Goal: Information Seeking & Learning: Find specific fact

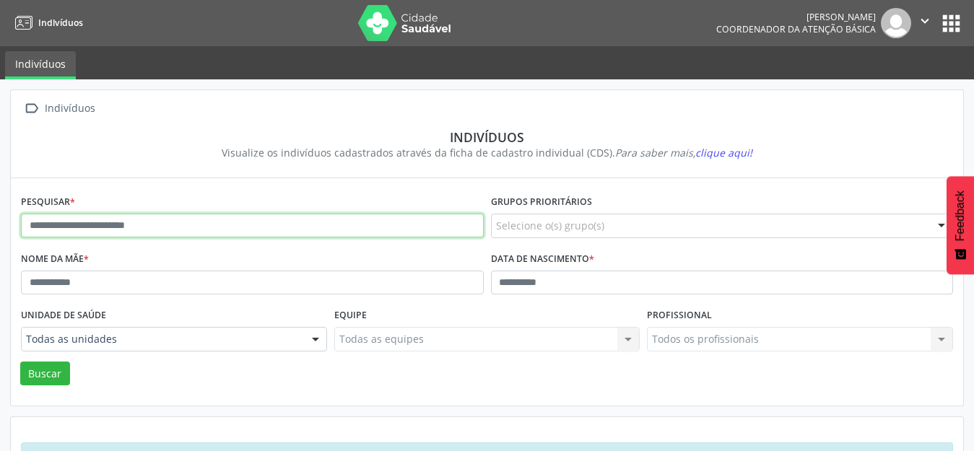
click at [78, 229] on input "text" at bounding box center [252, 226] width 463 height 25
type input "**********"
click at [20, 362] on button "Buscar" at bounding box center [45, 374] width 50 height 25
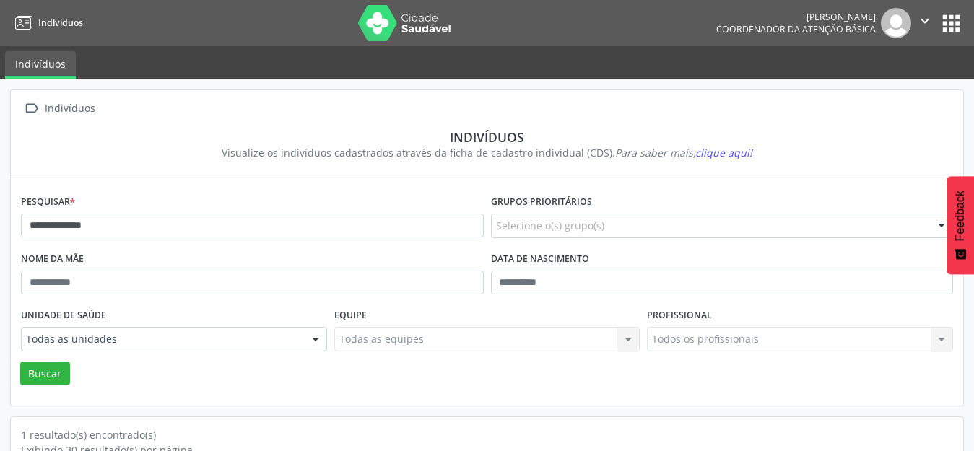
scroll to position [138, 0]
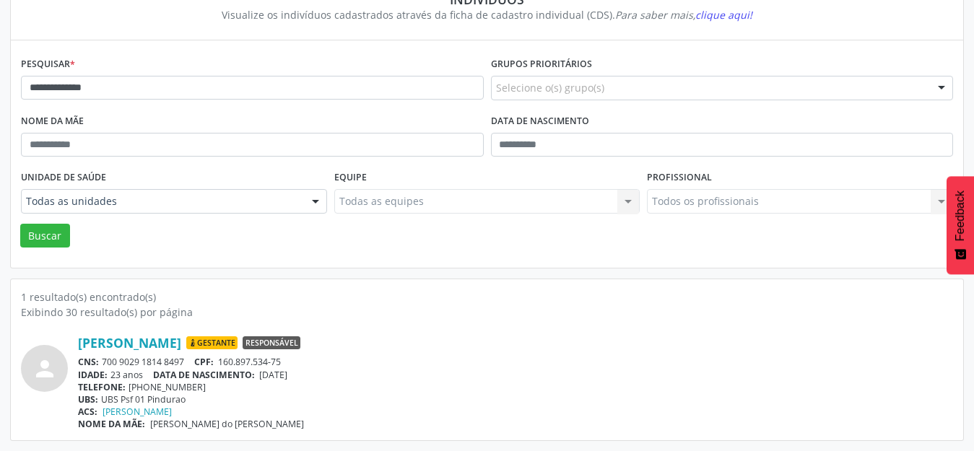
drag, startPoint x: 75, startPoint y: 346, endPoint x: 289, endPoint y: 361, distance: 214.3
click at [289, 361] on div "person [PERSON_NAME] [GEOGRAPHIC_DATA] Responsável CNS: 700 9029 1814 8497 CPF:…" at bounding box center [487, 382] width 933 height 95
copy div "[PERSON_NAME] Responsável CNS: 700 9029 1814 8497 CPF: 160.897.534-75"
click at [173, 345] on link "[PERSON_NAME]" at bounding box center [129, 343] width 103 height 16
click at [501, 351] on div "[PERSON_NAME] [GEOGRAPHIC_DATA] Responsável" at bounding box center [515, 343] width 875 height 16
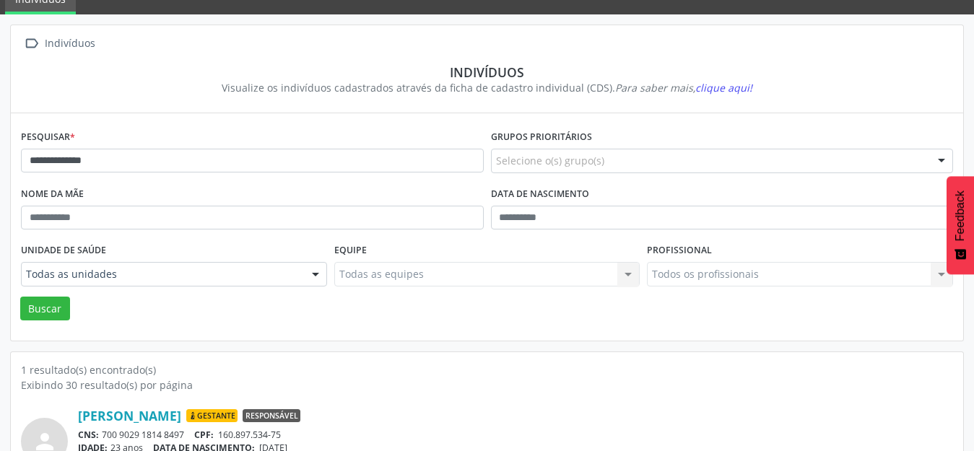
scroll to position [0, 0]
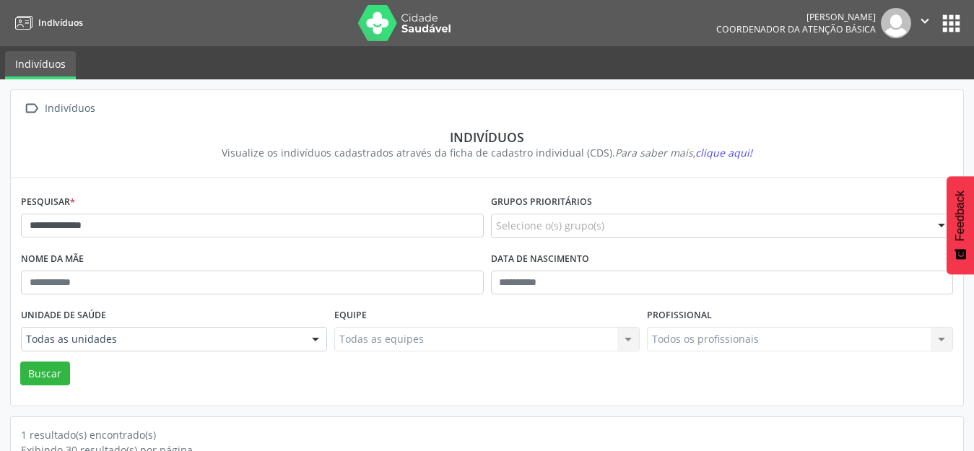
click at [408, 32] on img at bounding box center [405, 23] width 94 height 36
